Goal: Navigation & Orientation: Understand site structure

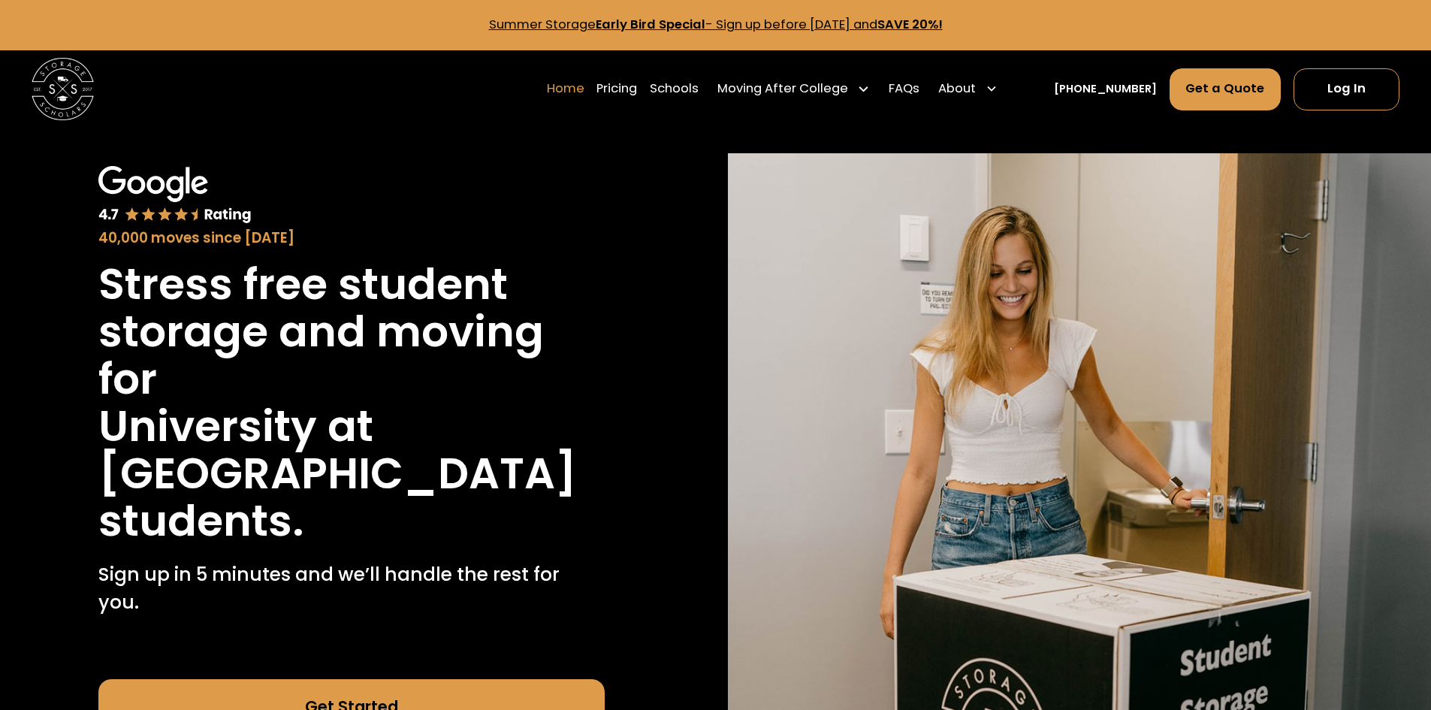
click at [584, 92] on link "Home" at bounding box center [566, 89] width 38 height 44
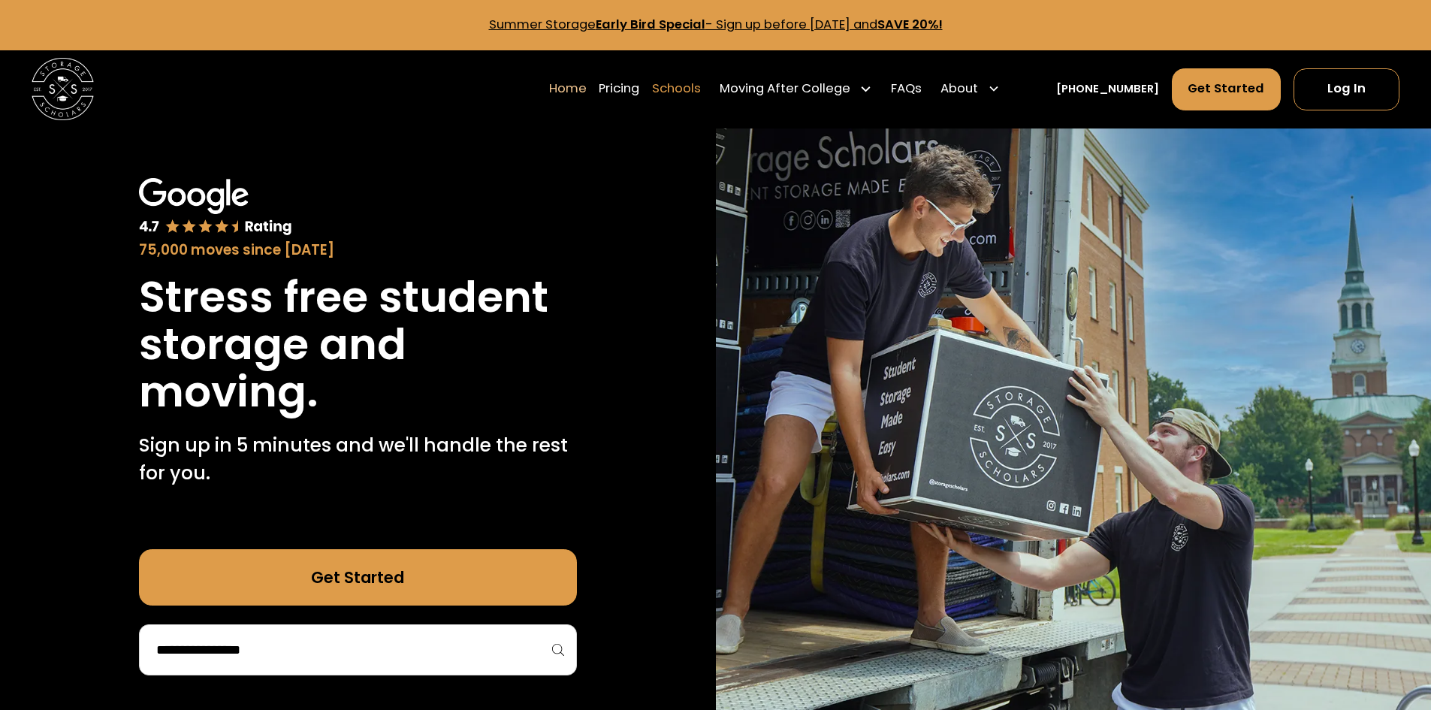
click at [701, 90] on link "Schools" at bounding box center [676, 89] width 49 height 44
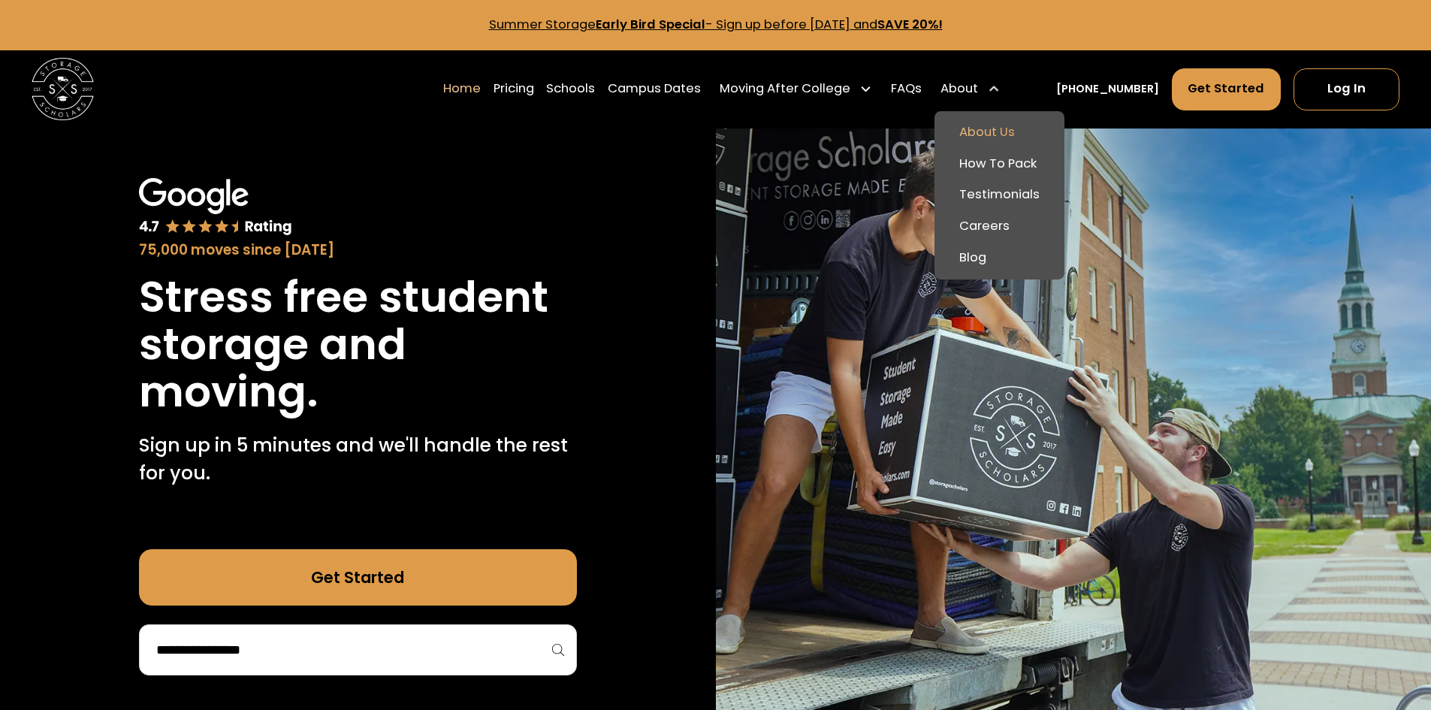
click at [1028, 131] on link "About Us" at bounding box center [1000, 133] width 118 height 32
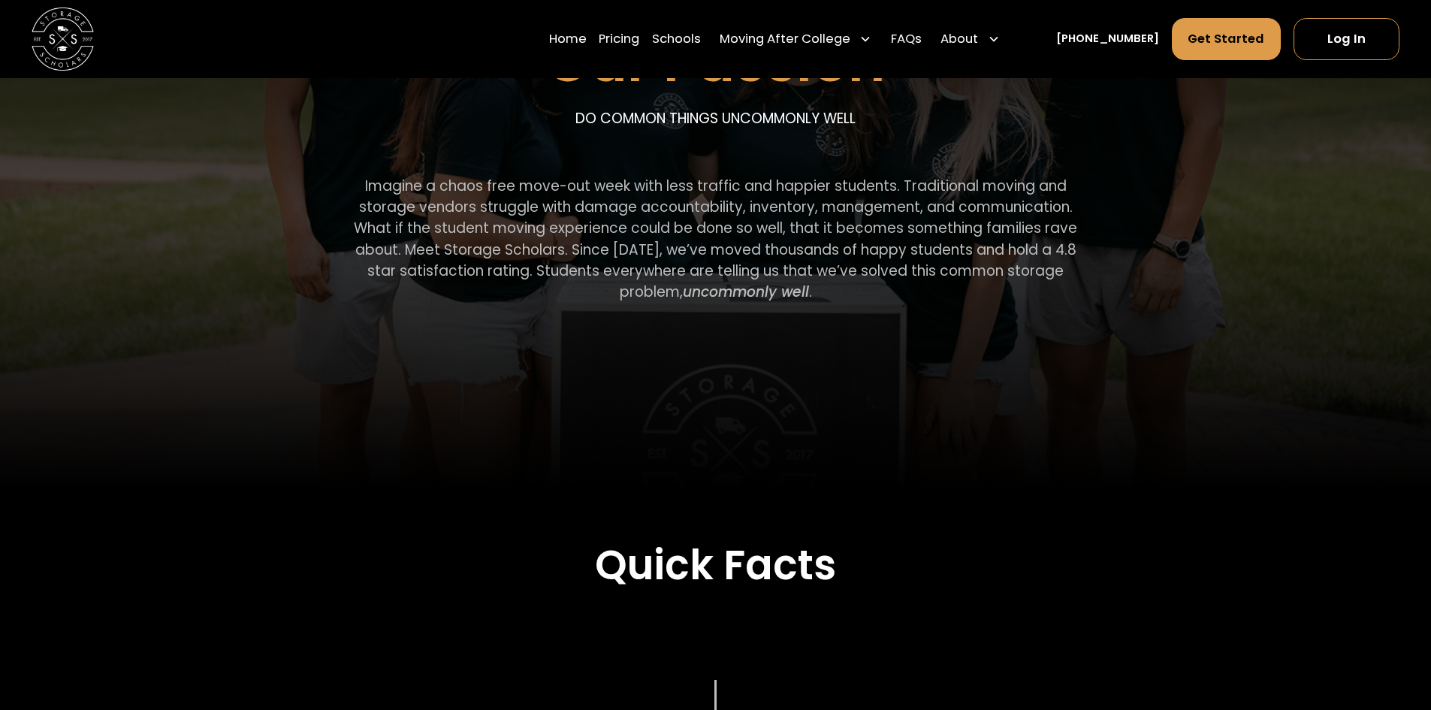
scroll to position [301, 0]
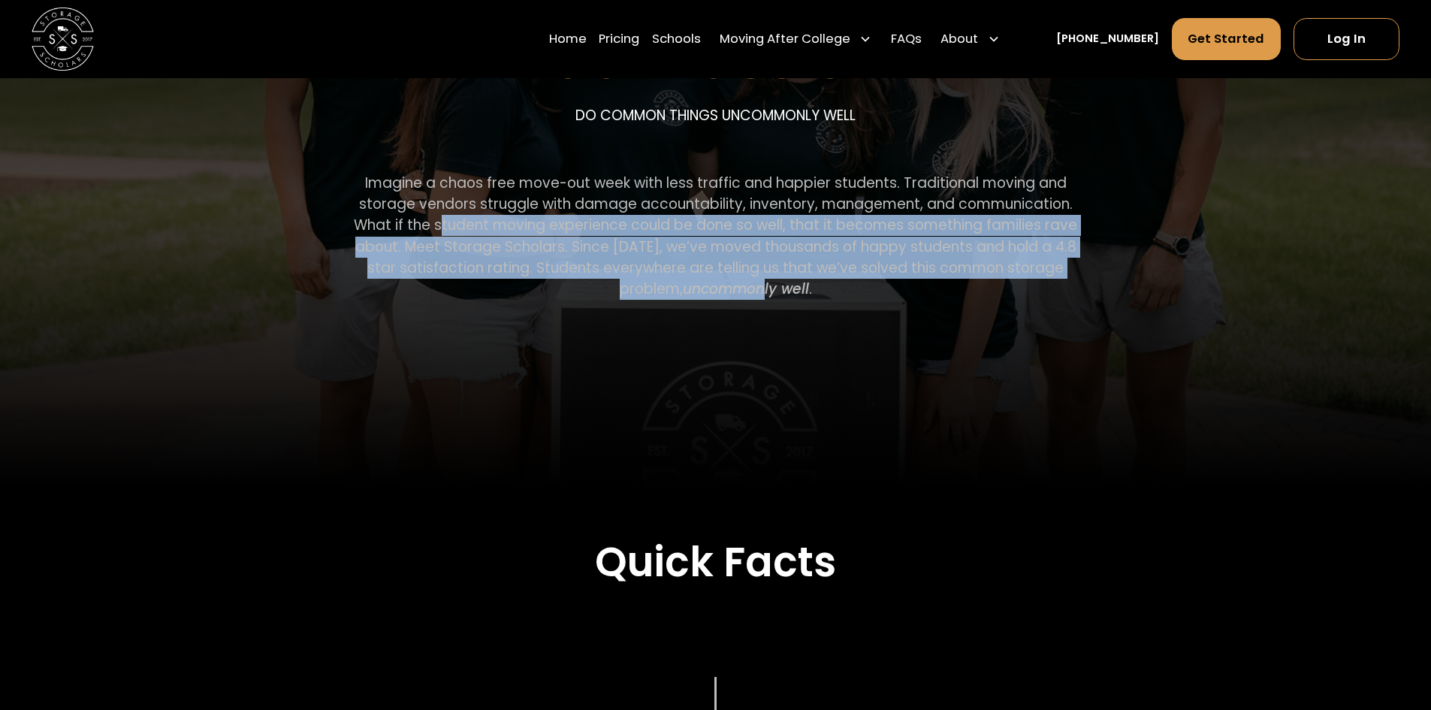
drag, startPoint x: 443, startPoint y: 224, endPoint x: 740, endPoint y: 294, distance: 304.9
click at [737, 294] on p "Imagine a chaos free move-out week with less traffic and happier students. Trad…" at bounding box center [715, 236] width 751 height 127
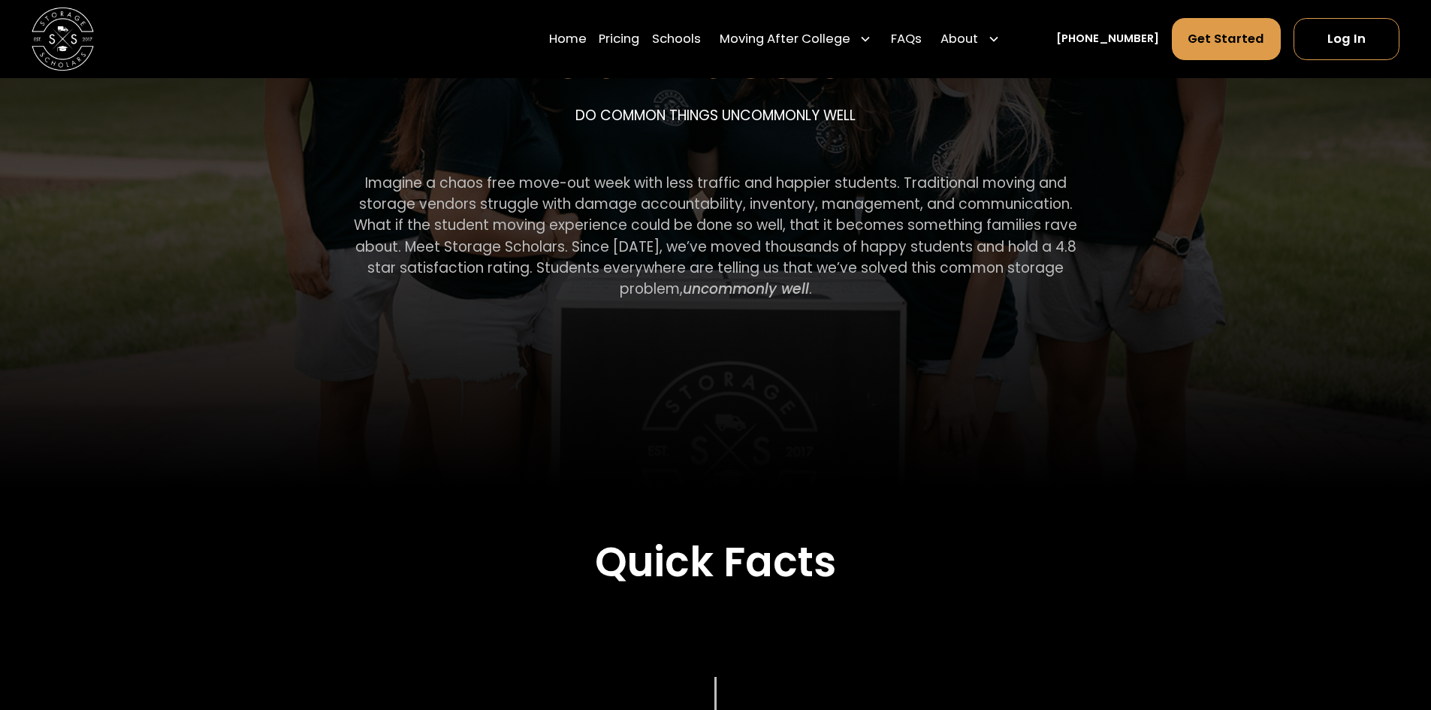
click at [801, 299] on p "Imagine a chaos free move-out week with less traffic and happier students. Trad…" at bounding box center [715, 236] width 751 height 127
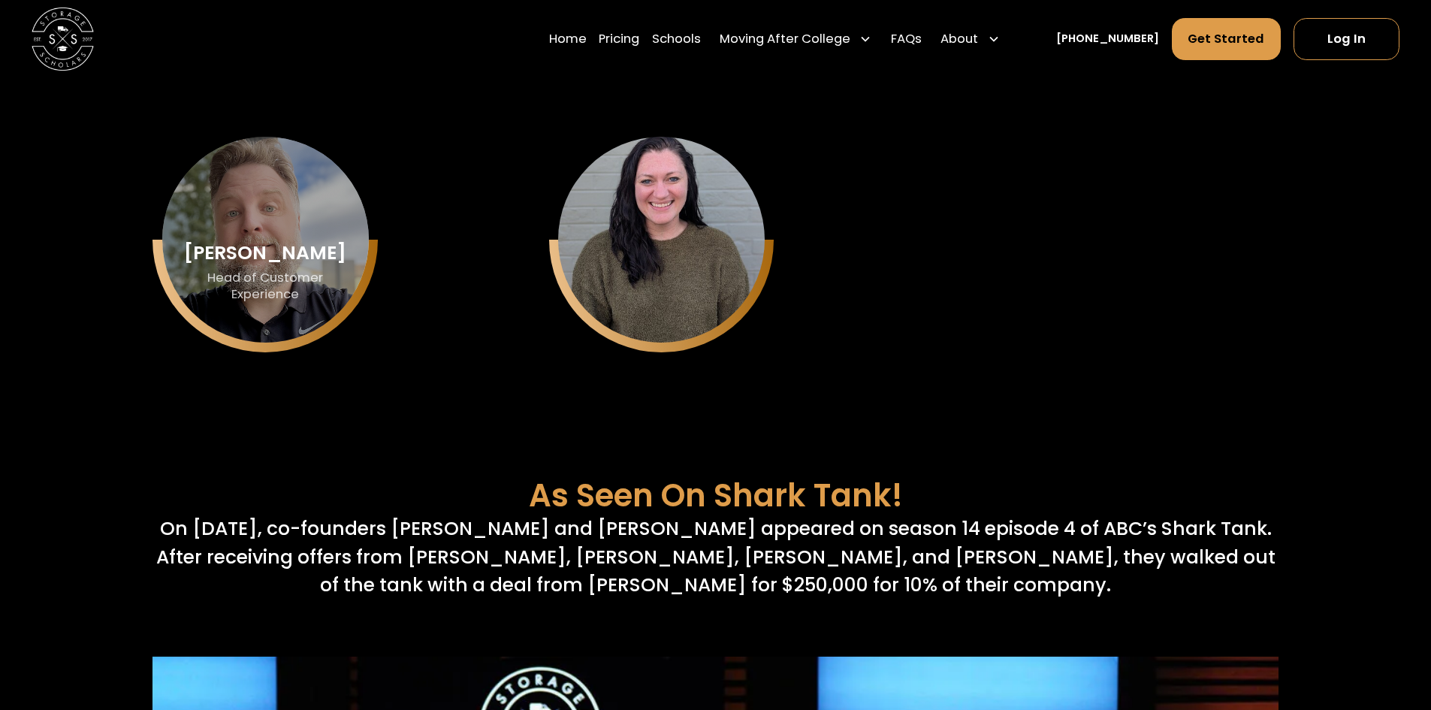
scroll to position [5481, 0]
